Goal: Task Accomplishment & Management: Use online tool/utility

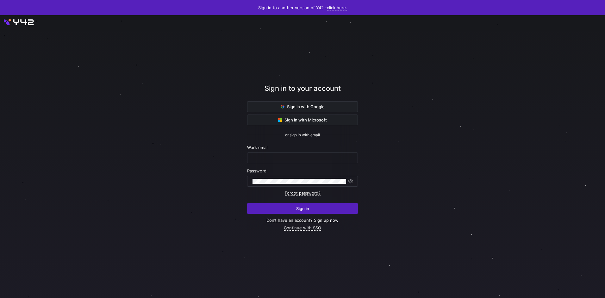
type input "[EMAIL_ADDRESS][DOMAIN_NAME]"
click at [338, 205] on span "submit" at bounding box center [303, 209] width 110 height 10
type input "[EMAIL_ADDRESS][DOMAIN_NAME]"
click at [309, 207] on span "Sign in" at bounding box center [302, 208] width 13 height 5
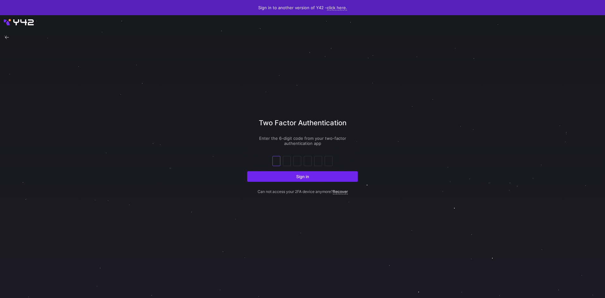
type input "9"
type input "6"
type input "4"
type input "6"
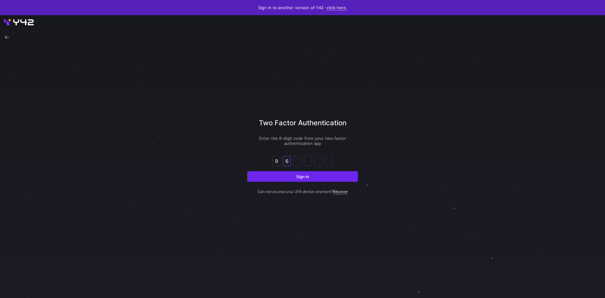
type input "6"
type input "1"
type input "6"
type input "3"
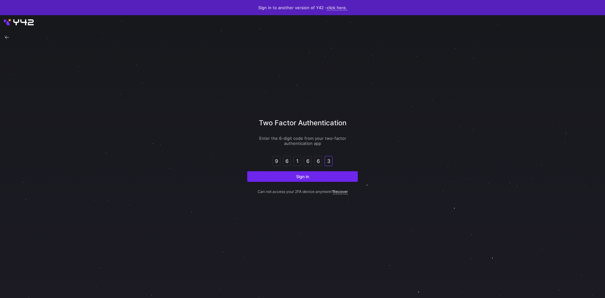
click at [247, 171] on button "Sign in" at bounding box center [302, 176] width 111 height 11
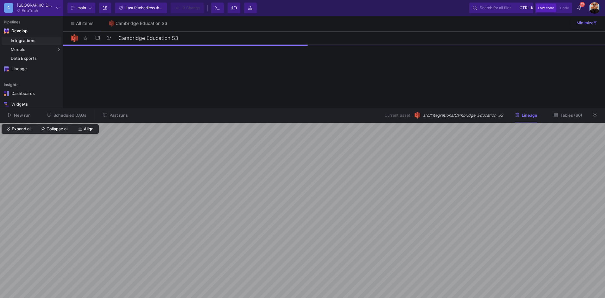
click at [121, 115] on span "Past runs" at bounding box center [119, 115] width 18 height 5
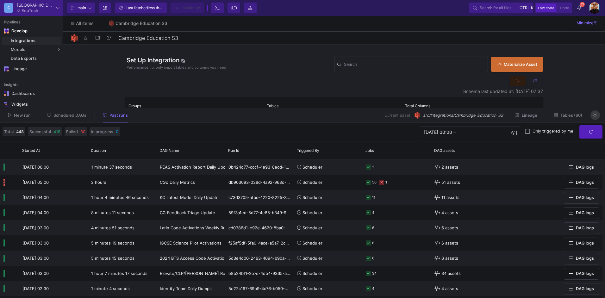
click at [597, 117] on icon at bounding box center [594, 115] width 3 height 4
